Goal: Connect with others: Establish contact or relationships with other users

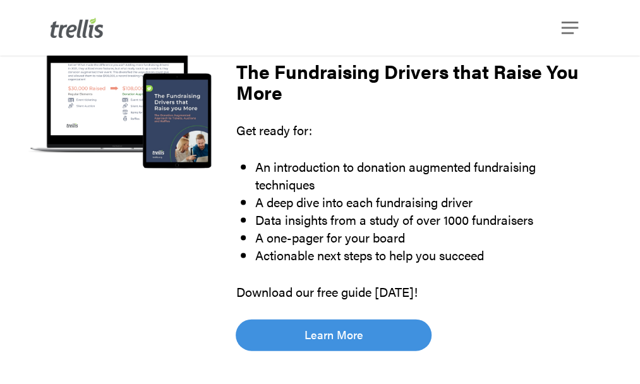
scroll to position [947, 0]
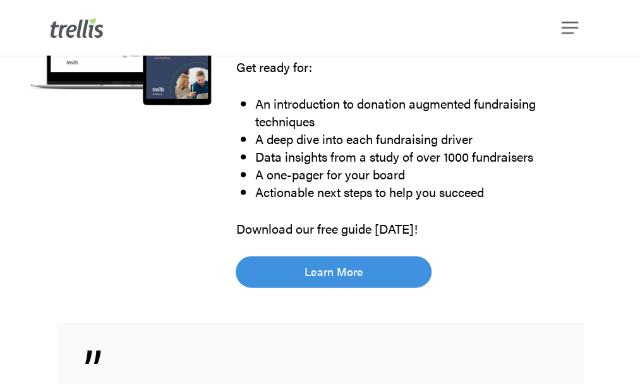
click at [76, 33] on img at bounding box center [77, 28] width 53 height 20
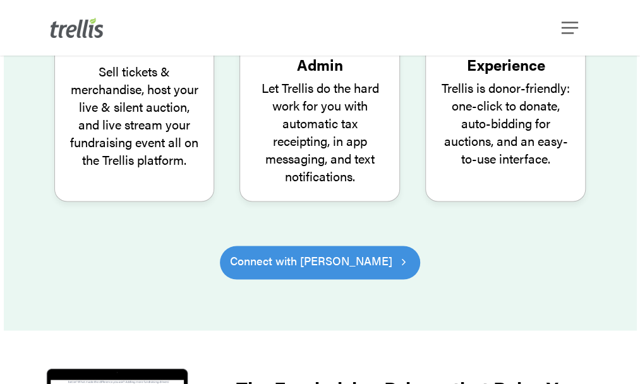
scroll to position [568, 0]
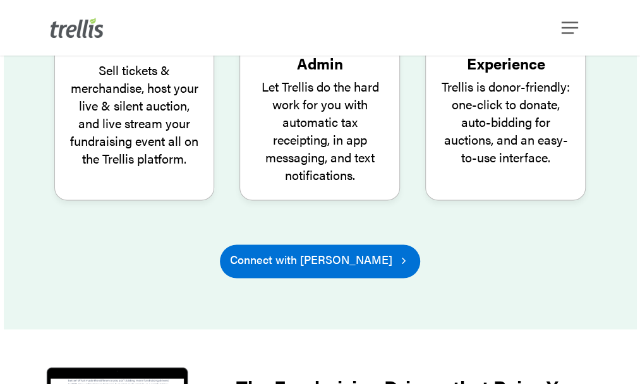
click at [315, 251] on span "Connect with [PERSON_NAME]" at bounding box center [311, 260] width 162 height 18
